Goal: Task Accomplishment & Management: Use online tool/utility

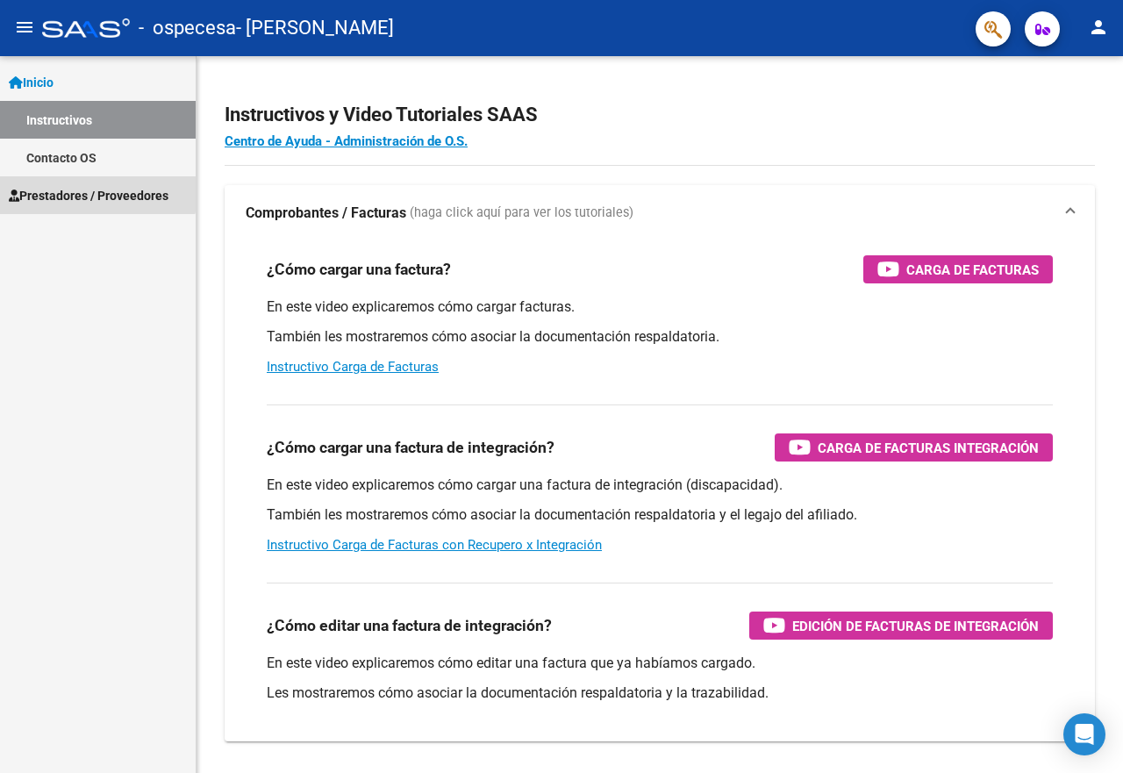
click at [95, 193] on span "Prestadores / Proveedores" at bounding box center [89, 195] width 160 height 19
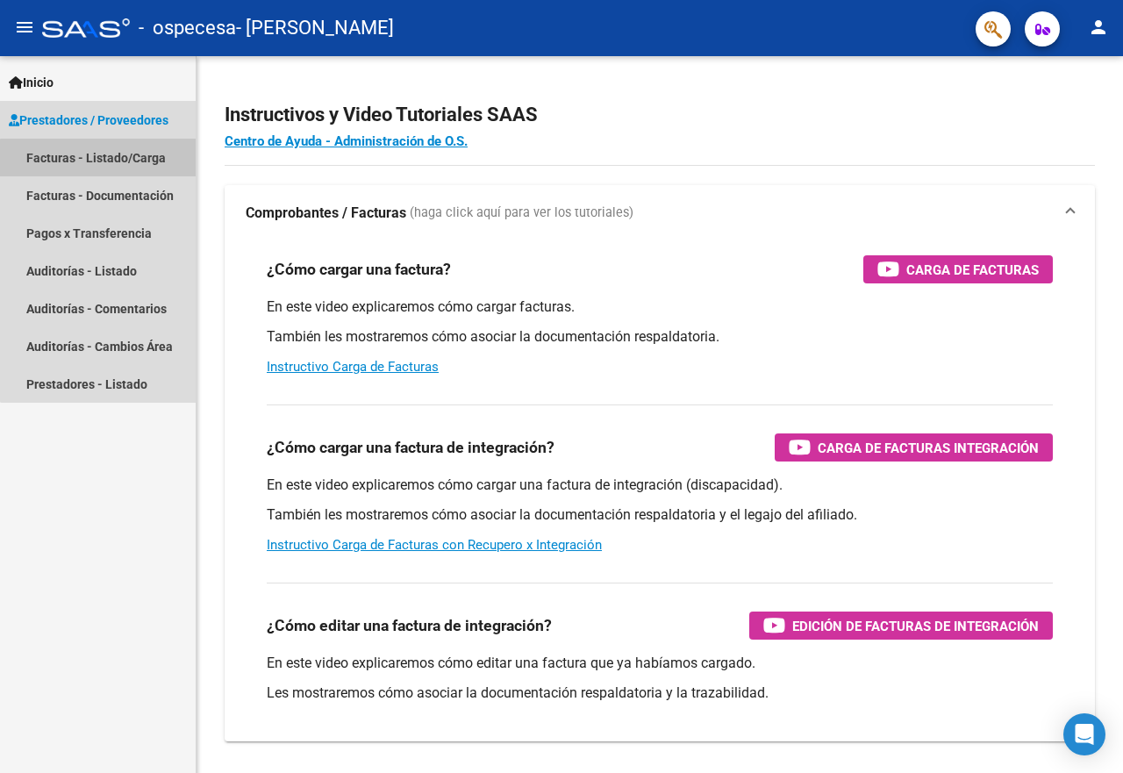
click at [121, 160] on link "Facturas - Listado/Carga" at bounding box center [98, 158] width 196 height 38
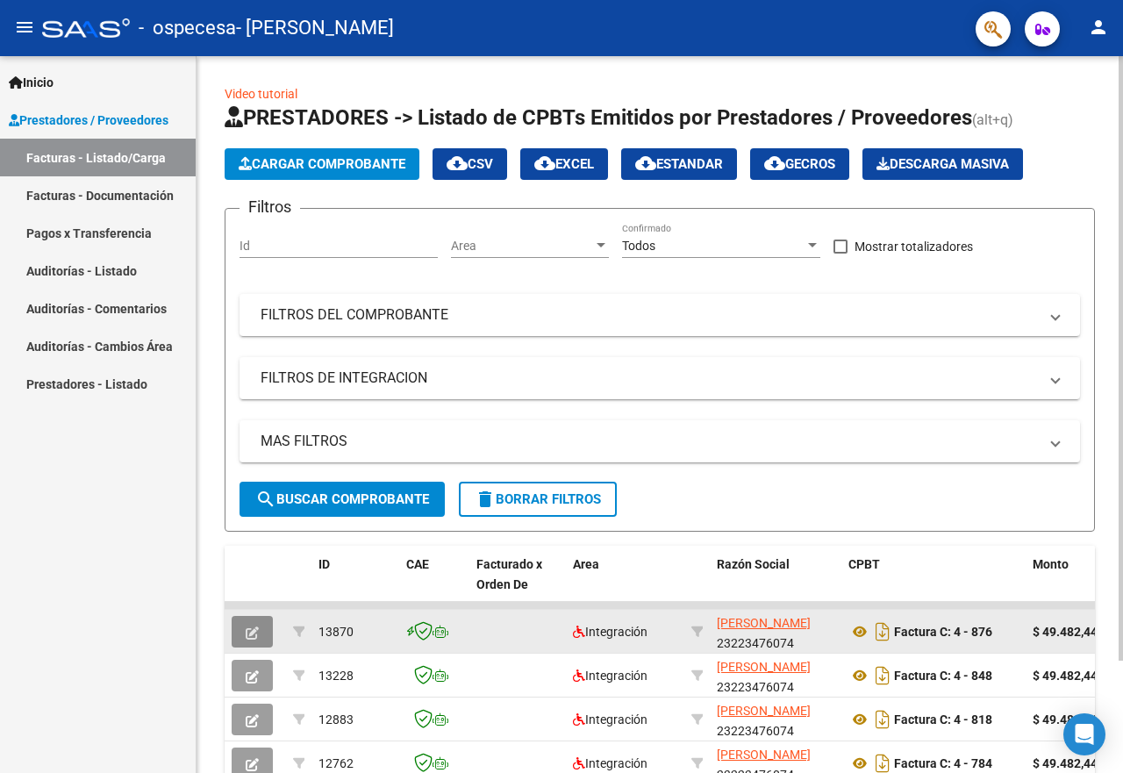
click at [247, 626] on icon "button" at bounding box center [252, 632] width 13 height 13
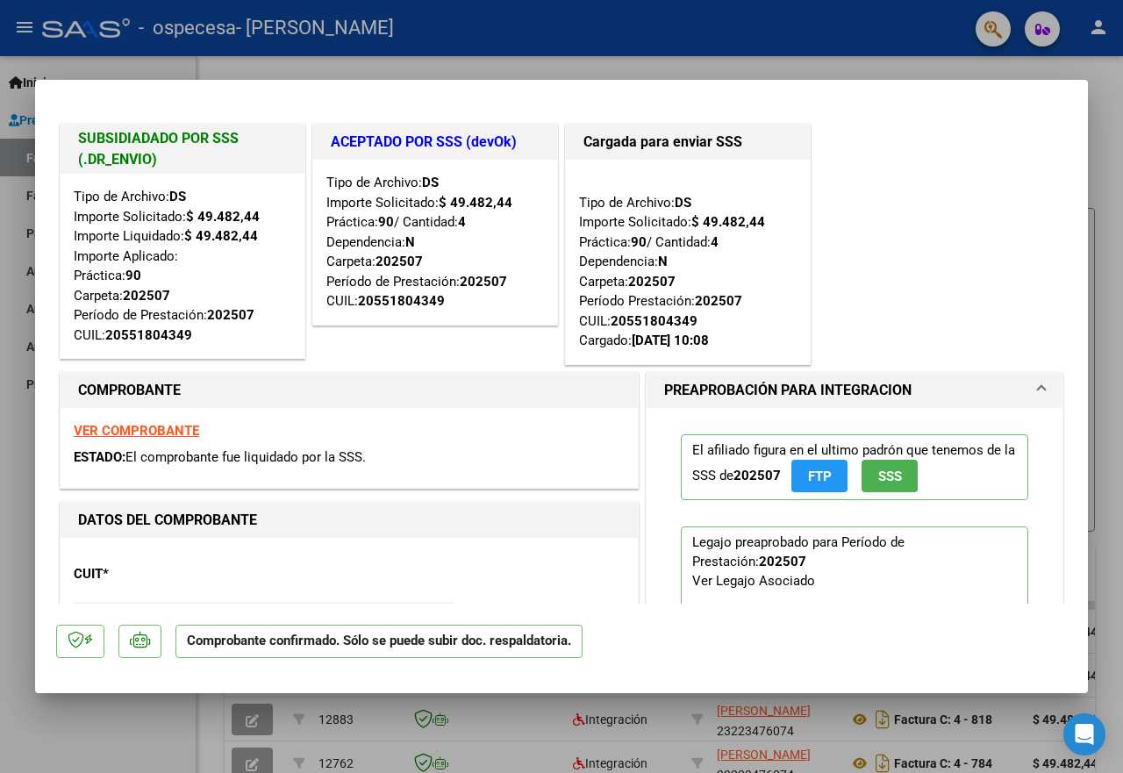
click at [304, 58] on div at bounding box center [561, 386] width 1123 height 773
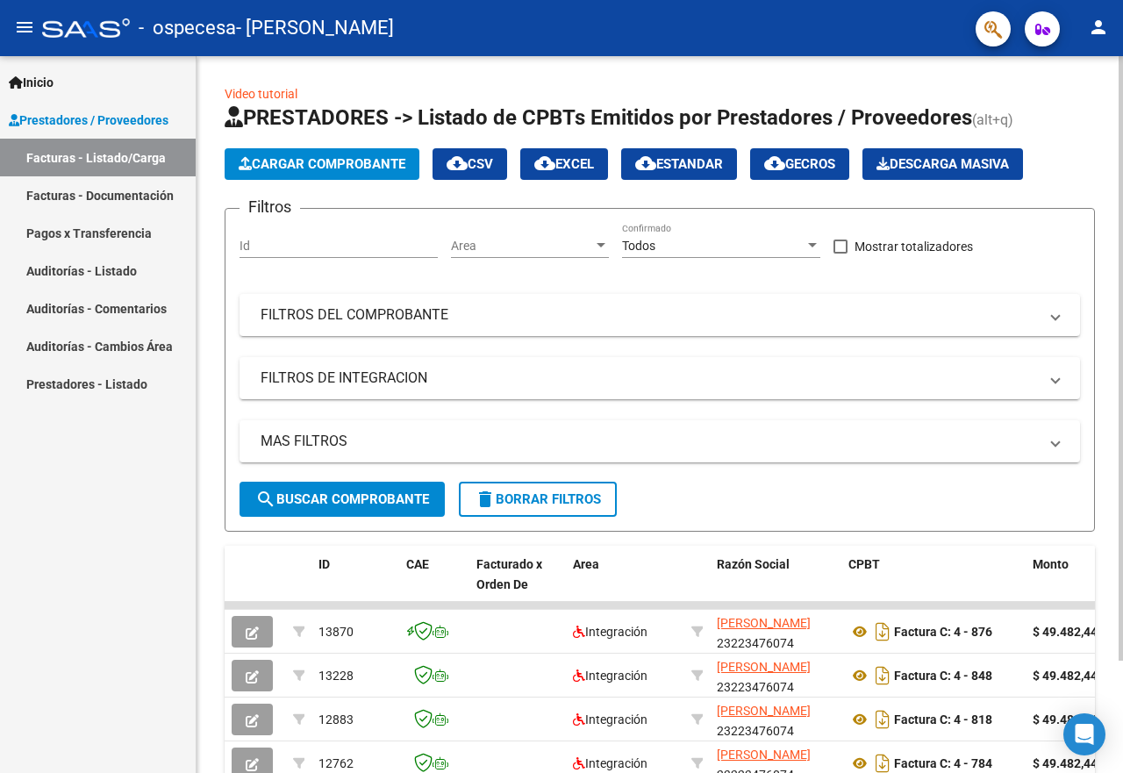
scroll to position [46, 0]
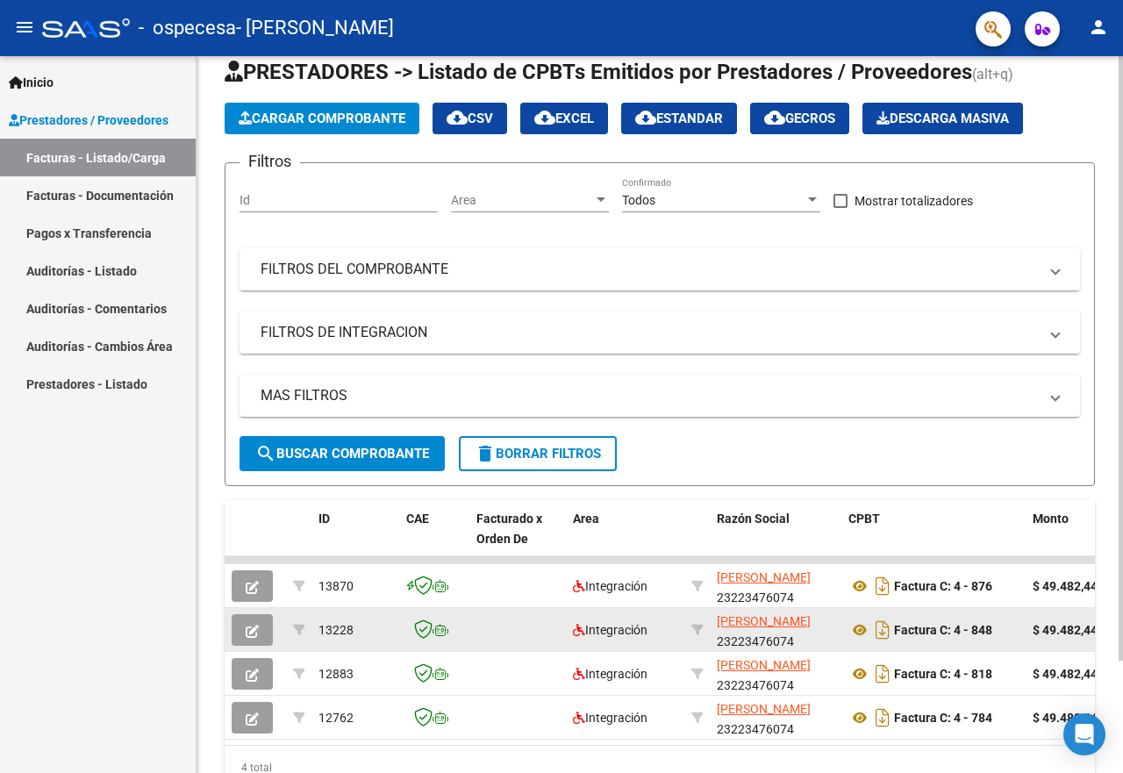
click at [254, 623] on span "button" at bounding box center [252, 630] width 13 height 16
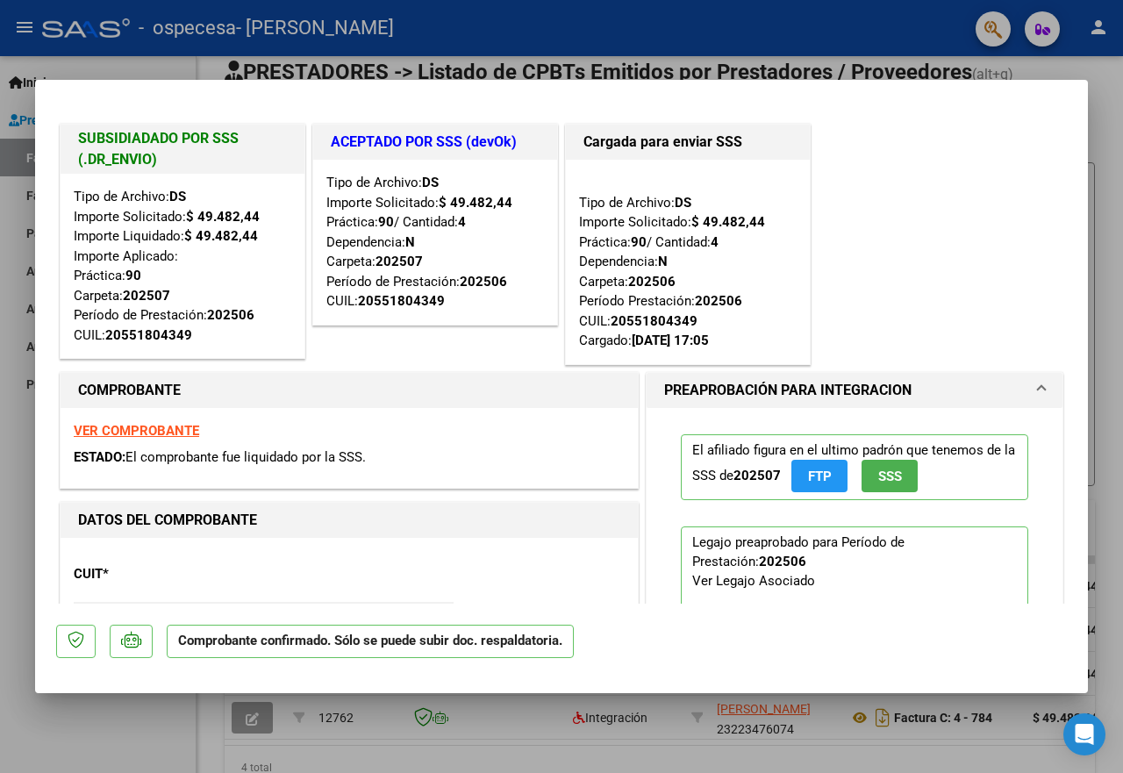
click at [189, 62] on div at bounding box center [561, 386] width 1123 height 773
